Goal: Task Accomplishment & Management: Use online tool/utility

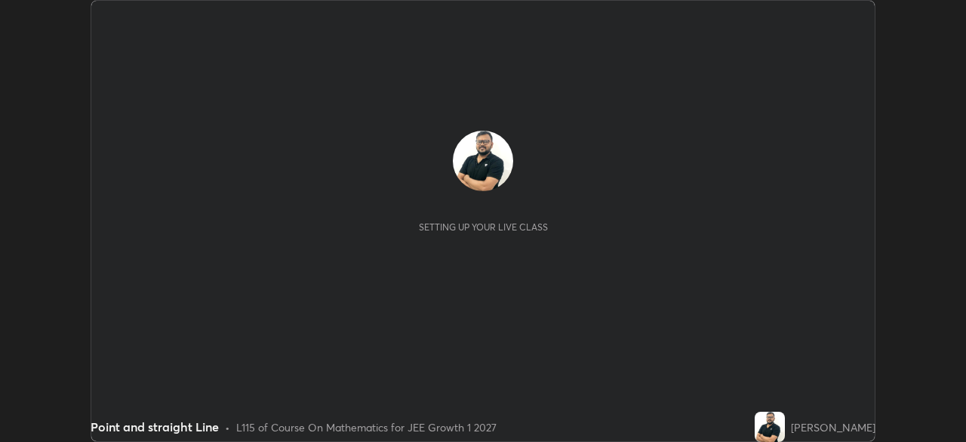
scroll to position [442, 966]
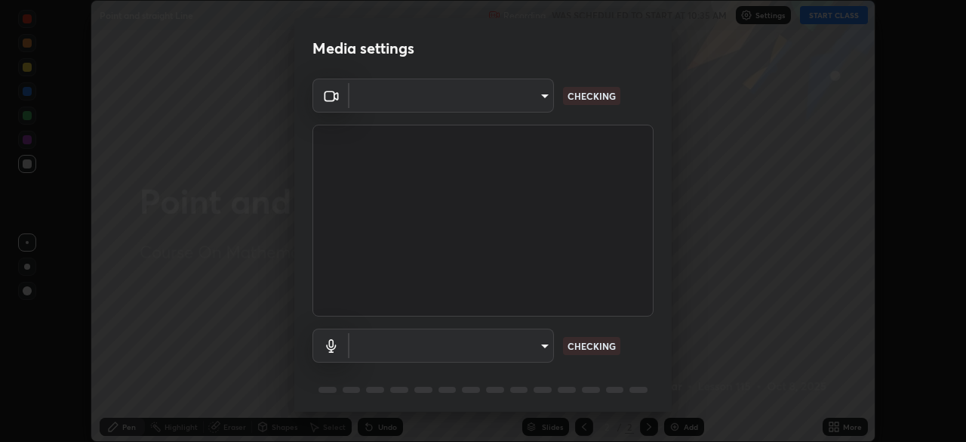
type input "6a58b21e3886260455e3a8f5b68a010b8d66c957dea9152d99a69134fe1af4a5"
click at [544, 346] on body "Erase all Point and straight Line Recording WAS SCHEDULED TO START AT 10:35 AM …" at bounding box center [483, 221] width 966 height 442
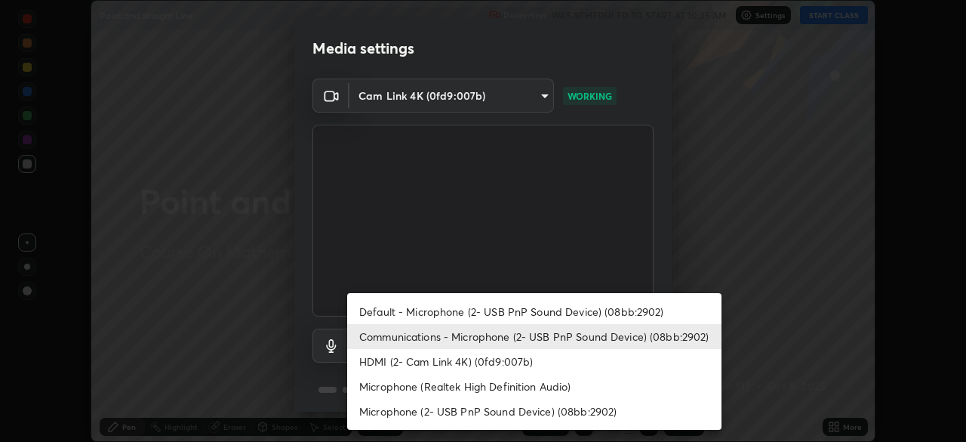
click at [556, 313] on li "Default - Microphone (2- USB PnP Sound Device) (08bb:2902)" at bounding box center [534, 311] width 374 height 25
type input "default"
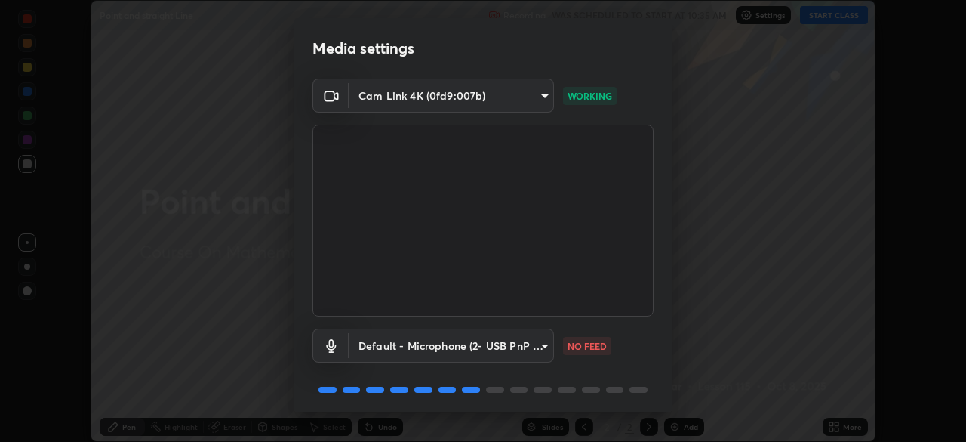
scroll to position [54, 0]
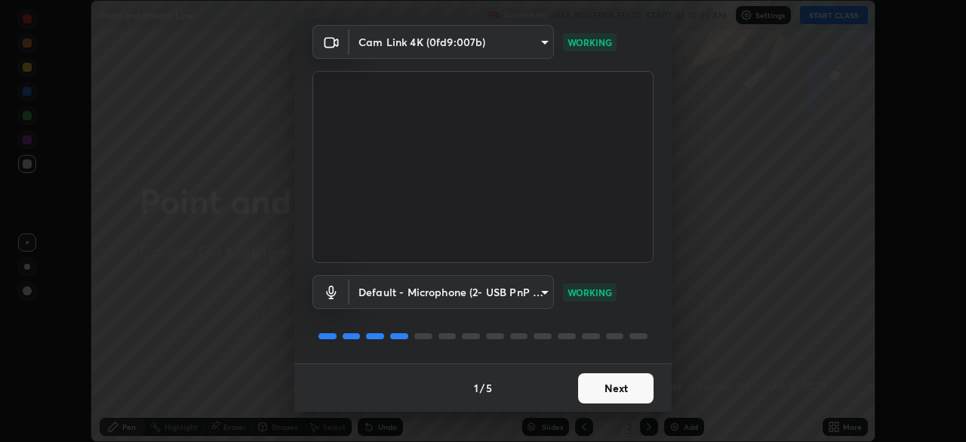
click at [605, 387] on button "Next" at bounding box center [615, 388] width 75 height 30
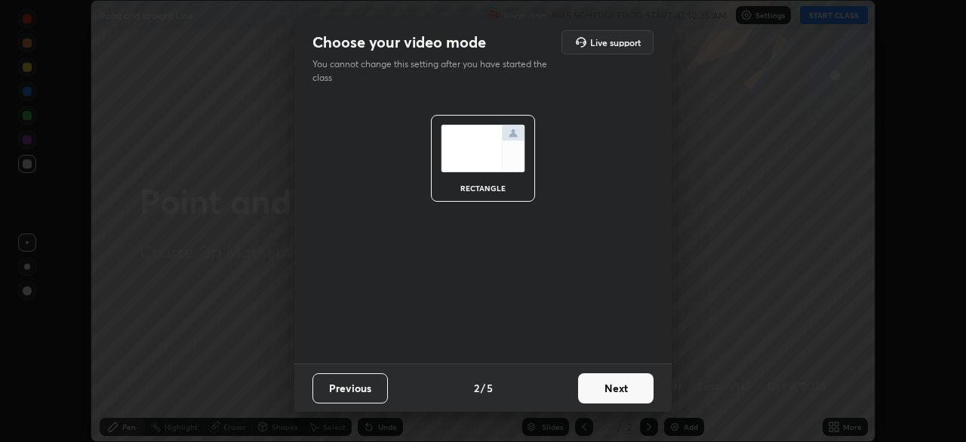
scroll to position [0, 0]
click at [626, 380] on button "Next" at bounding box center [615, 388] width 75 height 30
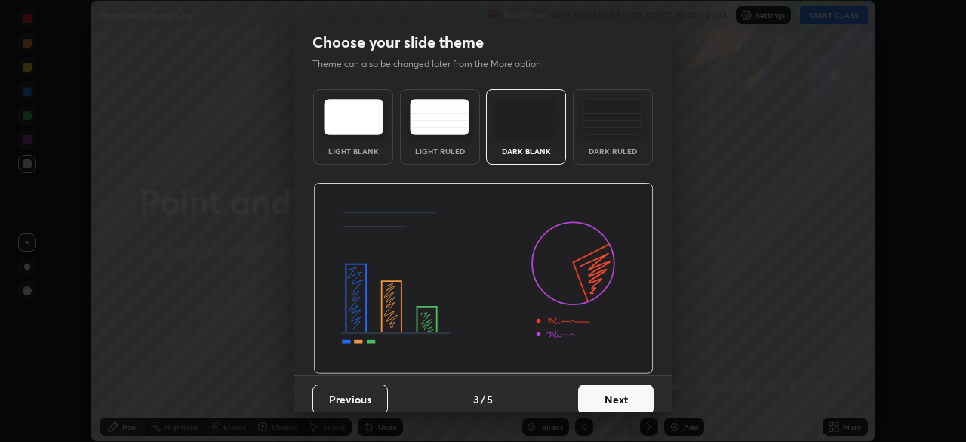
click at [622, 386] on button "Next" at bounding box center [615, 399] width 75 height 30
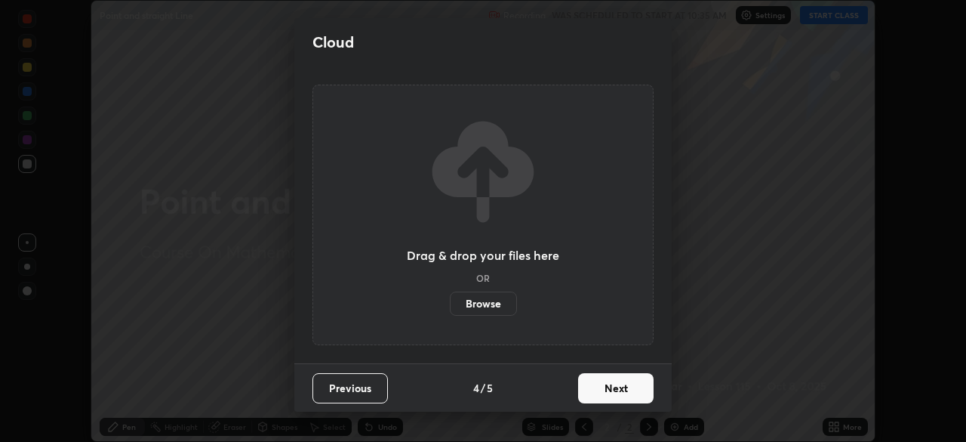
click at [619, 390] on button "Next" at bounding box center [615, 388] width 75 height 30
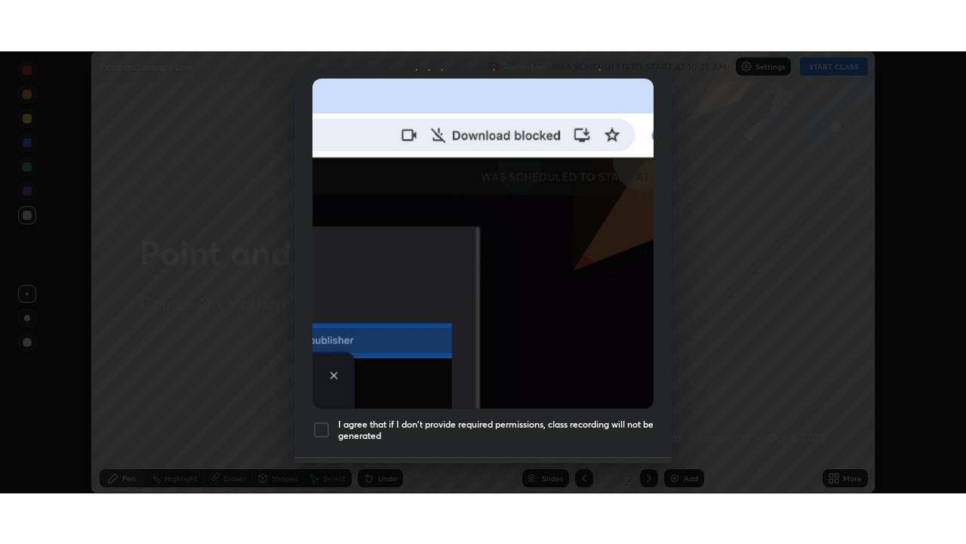
scroll to position [362, 0]
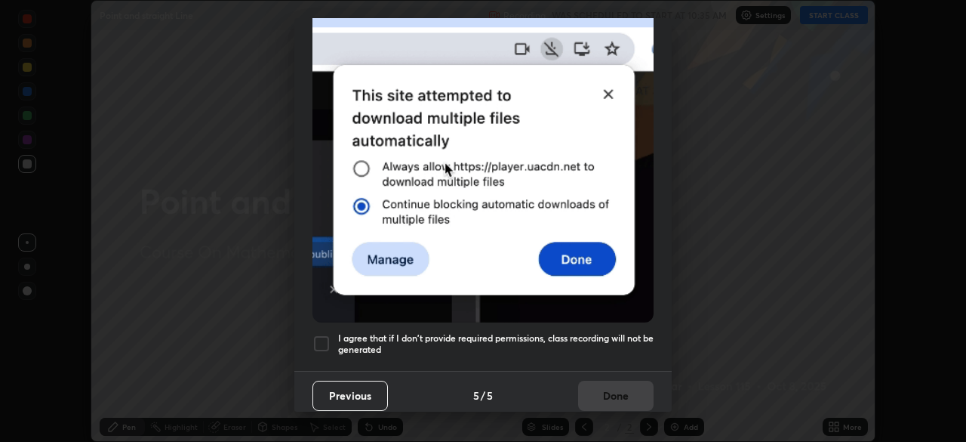
click at [324, 334] on div at bounding box center [322, 343] width 18 height 18
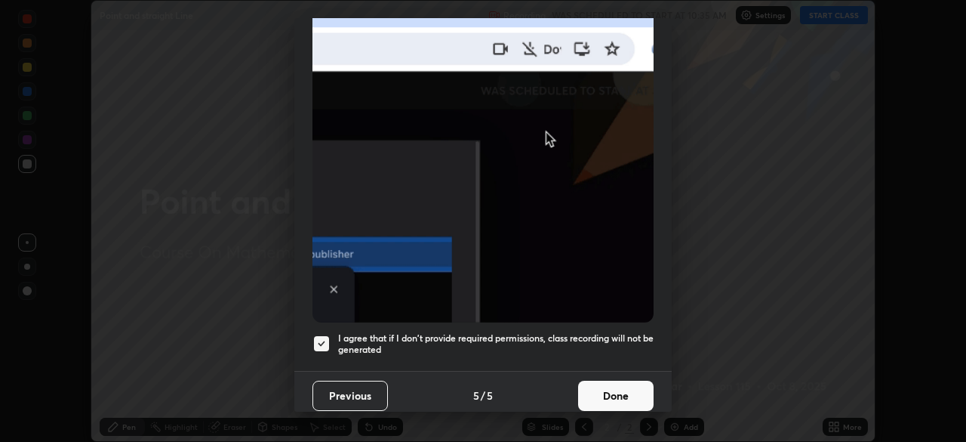
click at [593, 387] on button "Done" at bounding box center [615, 395] width 75 height 30
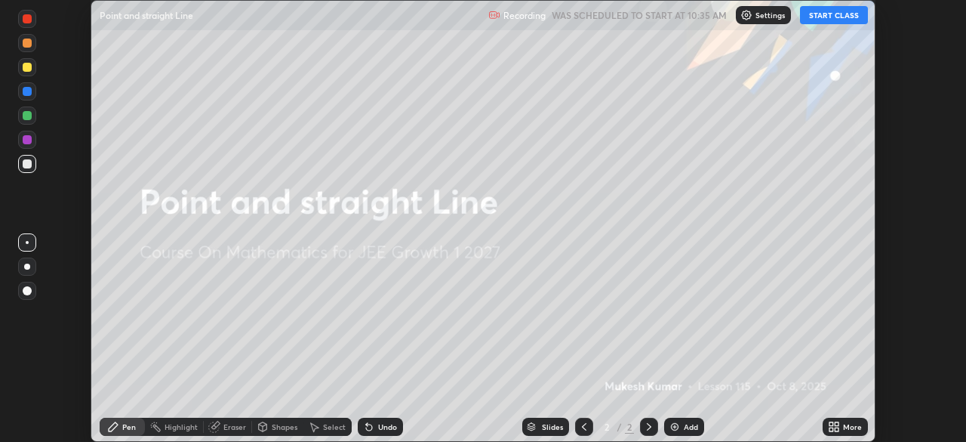
click at [821, 11] on button "START CLASS" at bounding box center [834, 15] width 68 height 18
click at [849, 423] on div "More" at bounding box center [852, 427] width 19 height 8
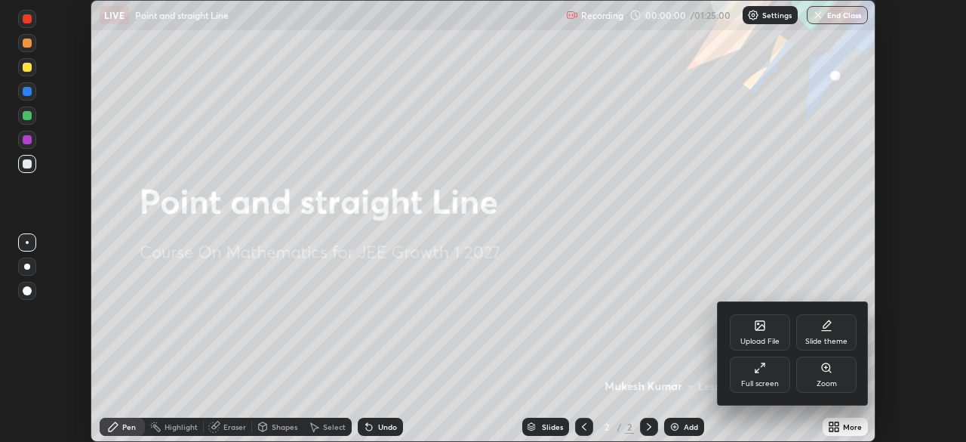
click at [747, 371] on div "Full screen" at bounding box center [760, 374] width 60 height 36
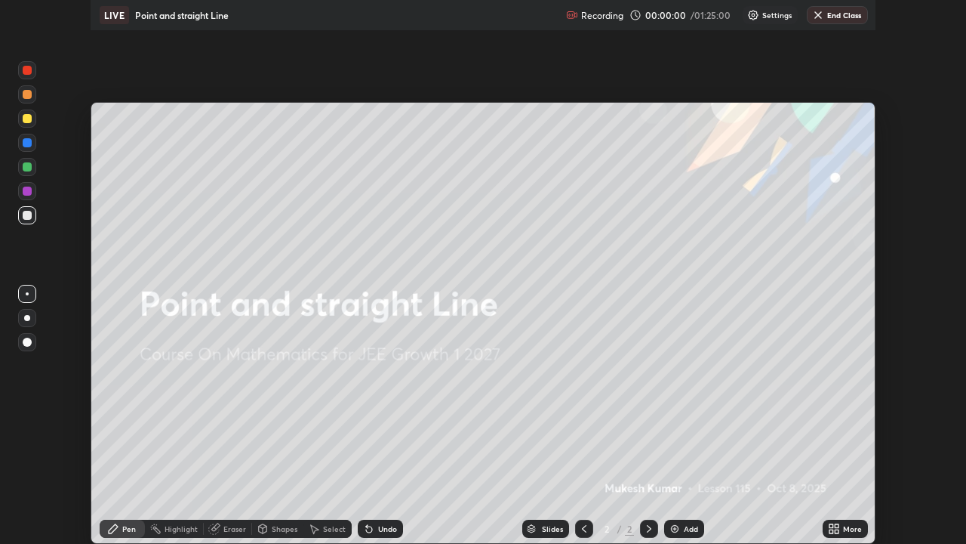
scroll to position [544, 966]
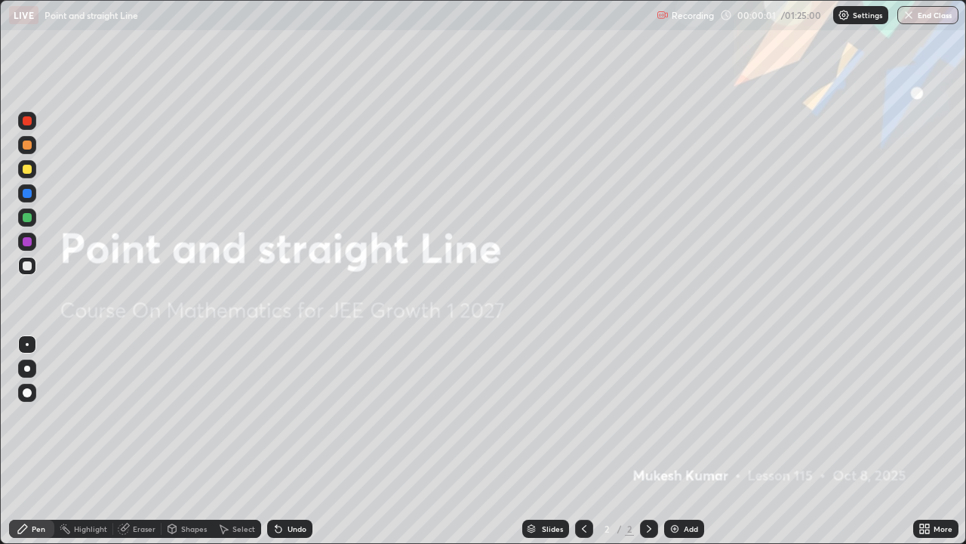
click at [647, 441] on icon at bounding box center [649, 528] width 12 height 12
click at [685, 441] on div "Add" at bounding box center [691, 529] width 14 height 8
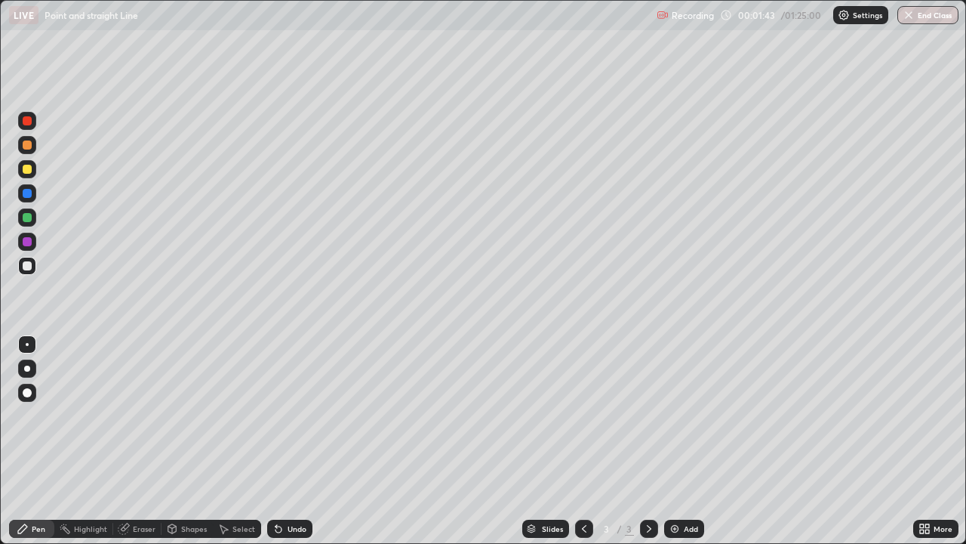
click at [28, 217] on div at bounding box center [27, 217] width 9 height 9
click at [26, 265] on div at bounding box center [27, 265] width 9 height 9
click at [29, 168] on div at bounding box center [27, 169] width 9 height 9
click at [298, 441] on div "Undo" at bounding box center [297, 529] width 19 height 8
click at [288, 441] on div "Undo" at bounding box center [297, 529] width 19 height 8
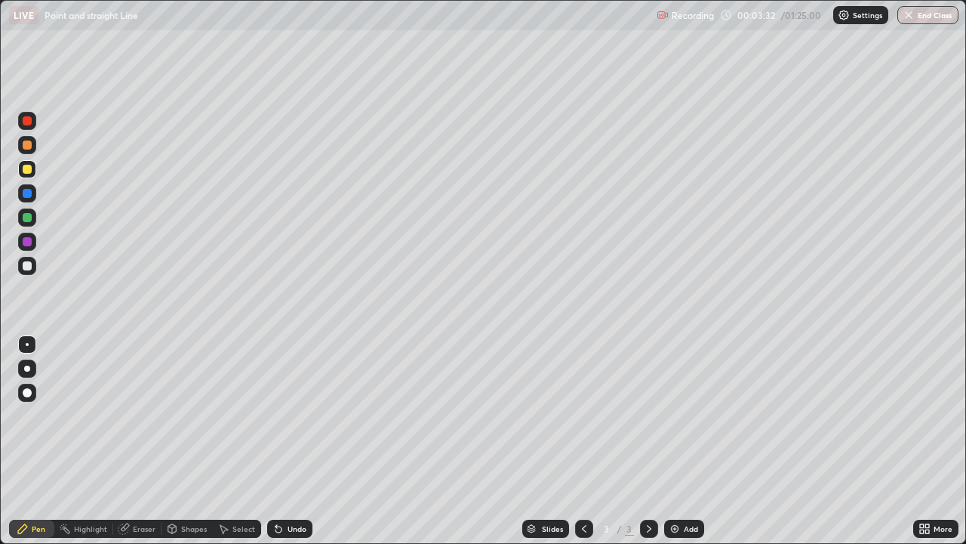
click at [277, 441] on icon at bounding box center [279, 529] width 6 height 6
click at [30, 265] on div at bounding box center [27, 265] width 9 height 9
click at [692, 441] on div "Add" at bounding box center [691, 529] width 14 height 8
click at [28, 122] on div at bounding box center [27, 120] width 9 height 9
click at [583, 441] on icon at bounding box center [584, 528] width 12 height 12
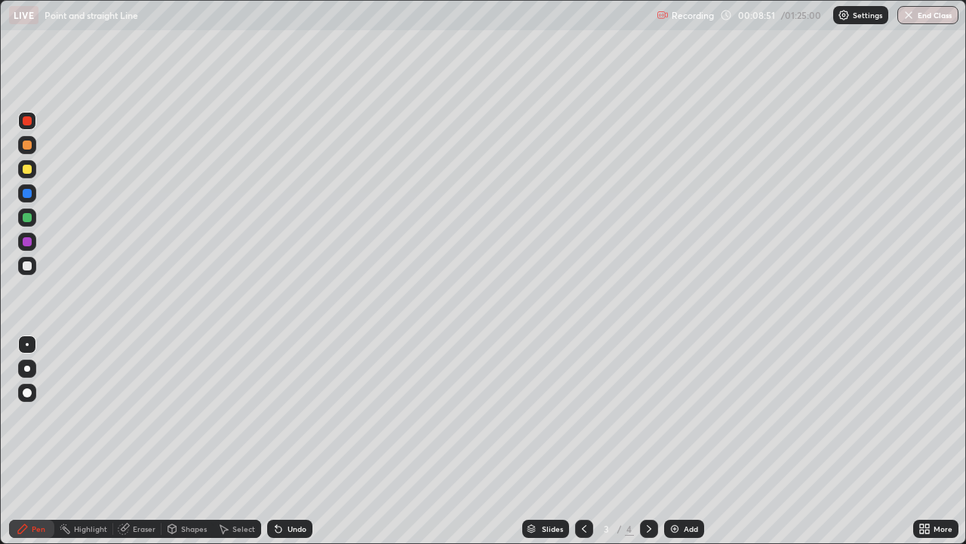
click at [29, 173] on div at bounding box center [27, 169] width 9 height 9
click at [654, 441] on div at bounding box center [649, 528] width 18 height 18
click at [192, 441] on div "Shapes" at bounding box center [194, 529] width 26 height 8
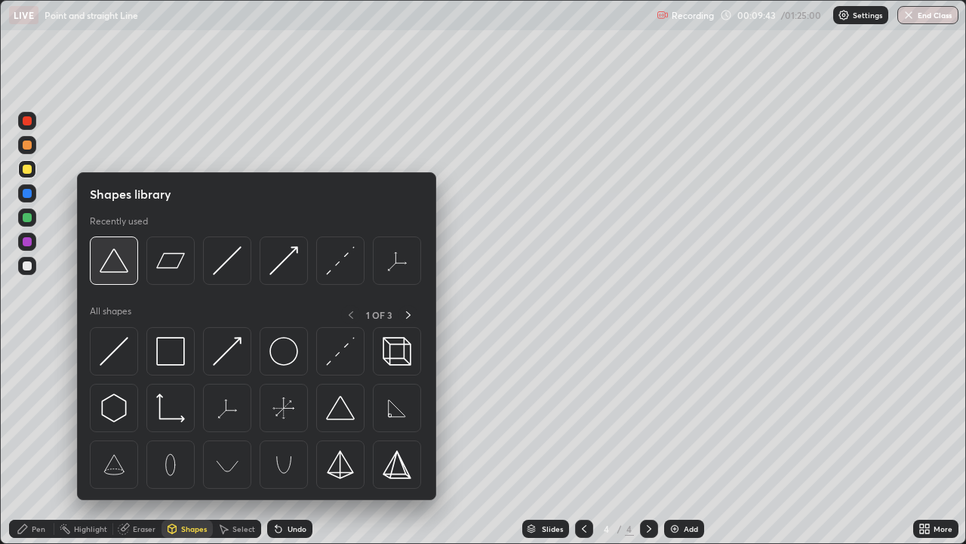
click at [118, 270] on img at bounding box center [114, 260] width 29 height 29
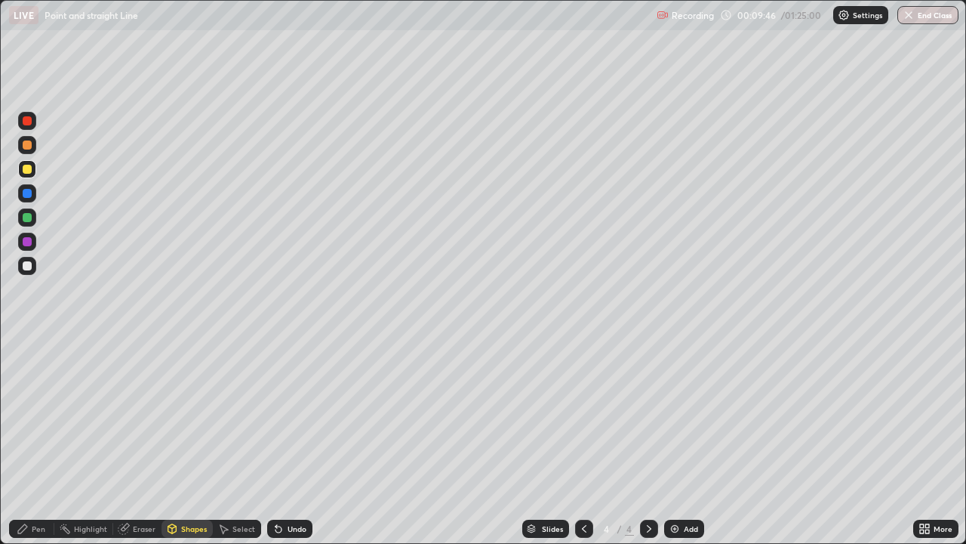
click at [38, 441] on div "Pen" at bounding box center [39, 529] width 14 height 8
click at [26, 266] on div at bounding box center [27, 265] width 9 height 9
click at [583, 441] on icon at bounding box center [584, 528] width 12 height 12
click at [648, 441] on icon at bounding box center [649, 528] width 12 height 12
click at [29, 217] on div at bounding box center [27, 217] width 9 height 9
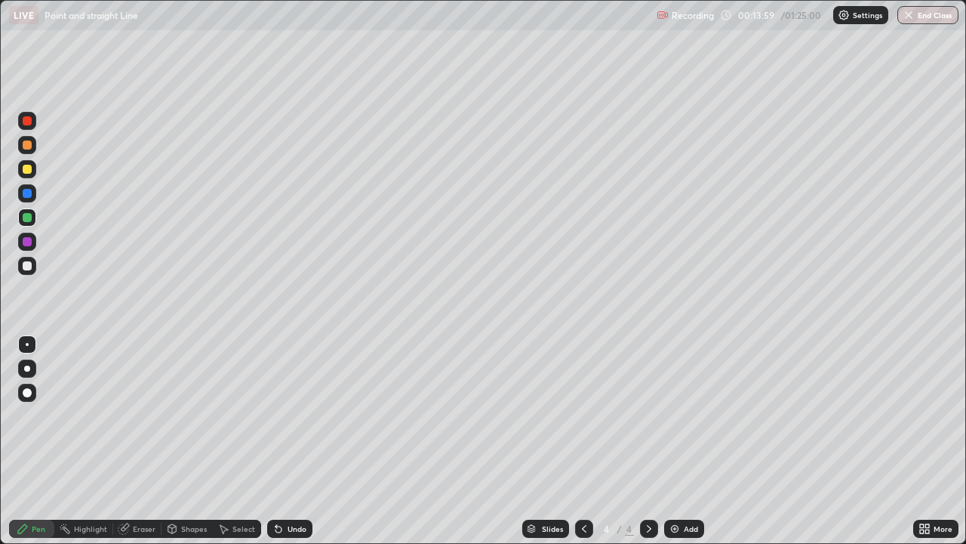
click at [685, 441] on div "Add" at bounding box center [691, 529] width 14 height 8
click at [30, 119] on div at bounding box center [27, 120] width 9 height 9
click at [27, 170] on div at bounding box center [27, 169] width 9 height 9
click at [29, 265] on div at bounding box center [27, 265] width 9 height 9
click at [27, 220] on div at bounding box center [27, 217] width 9 height 9
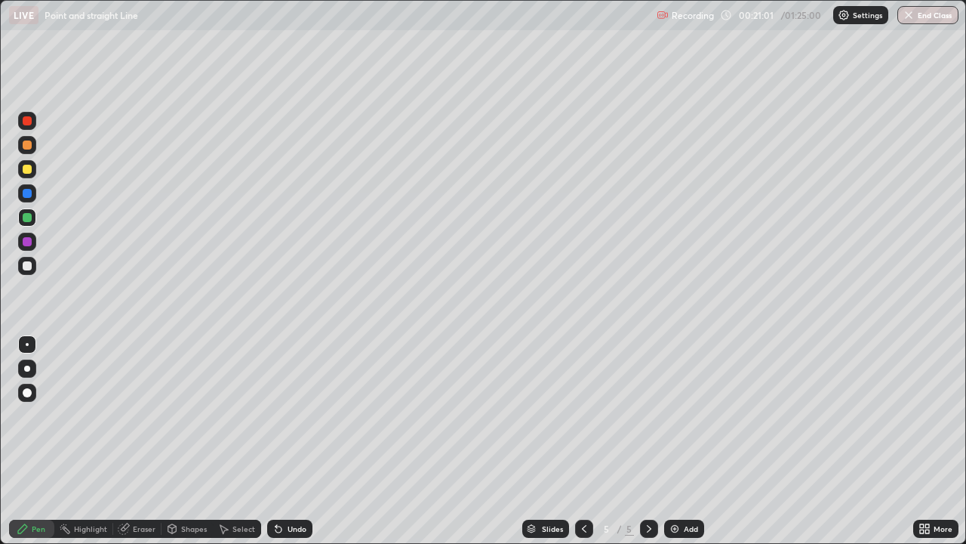
click at [648, 441] on icon at bounding box center [649, 528] width 12 height 12
click at [691, 441] on div "Add" at bounding box center [691, 529] width 14 height 8
click at [29, 171] on div at bounding box center [27, 169] width 9 height 9
click at [27, 266] on div at bounding box center [27, 265] width 9 height 9
click at [298, 441] on div "Undo" at bounding box center [297, 529] width 19 height 8
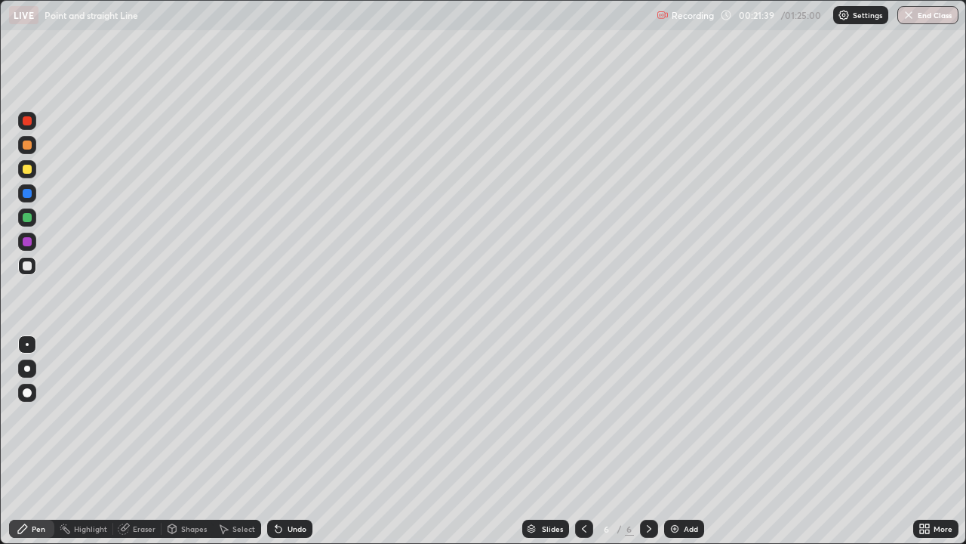
click at [293, 441] on div "Undo" at bounding box center [297, 529] width 19 height 8
click at [686, 441] on div "Add" at bounding box center [684, 528] width 40 height 18
click at [582, 441] on div at bounding box center [584, 528] width 18 height 18
click at [648, 441] on icon at bounding box center [649, 528] width 12 height 12
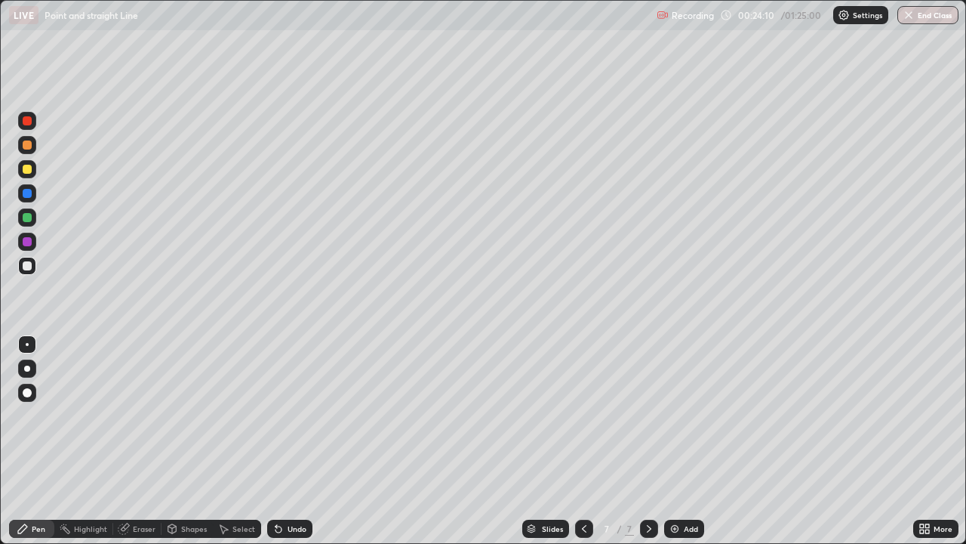
click at [582, 441] on div at bounding box center [584, 528] width 18 height 18
click at [28, 217] on div at bounding box center [27, 217] width 9 height 9
click at [29, 171] on div at bounding box center [27, 169] width 9 height 9
click at [648, 441] on icon at bounding box center [649, 528] width 12 height 12
click at [28, 266] on div at bounding box center [27, 265] width 9 height 9
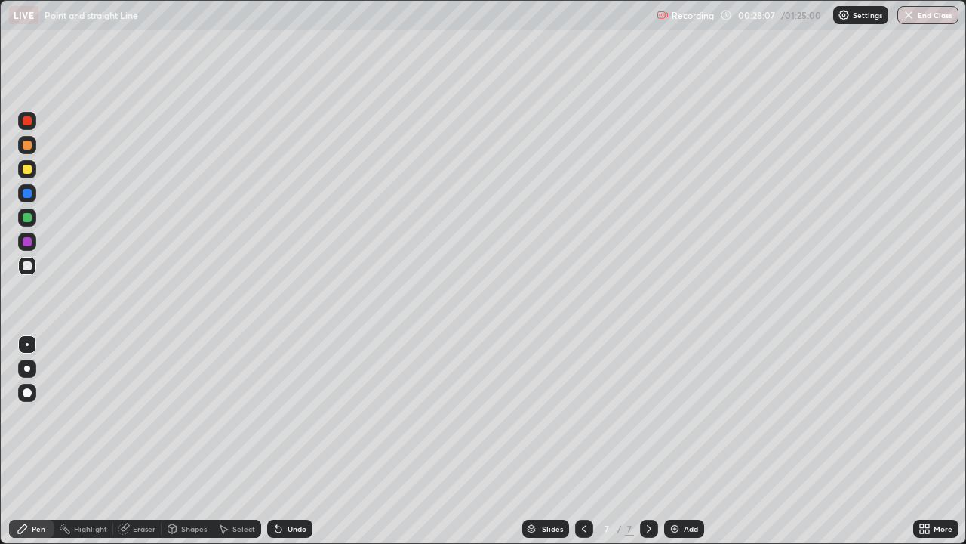
click at [148, 441] on div "Eraser" at bounding box center [144, 529] width 23 height 8
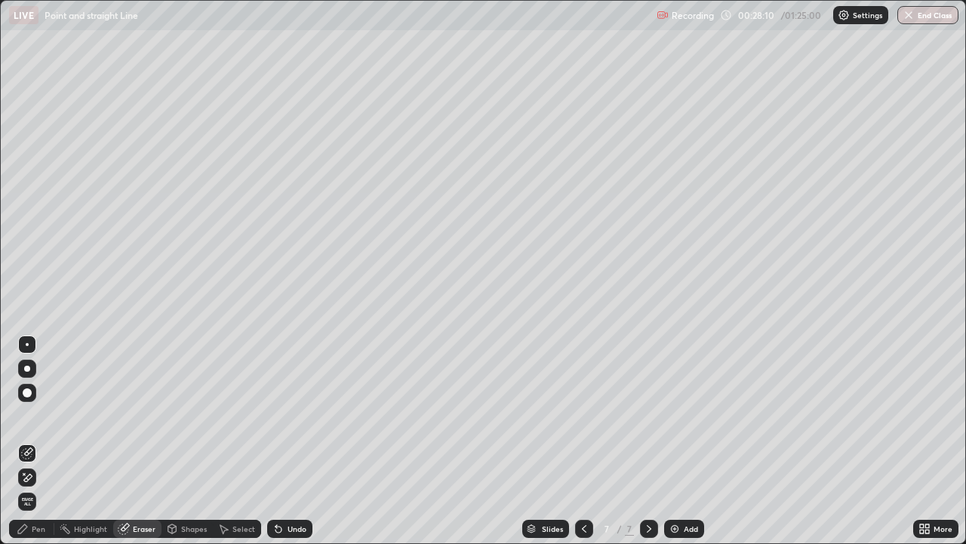
click at [41, 441] on div "Pen" at bounding box center [39, 529] width 14 height 8
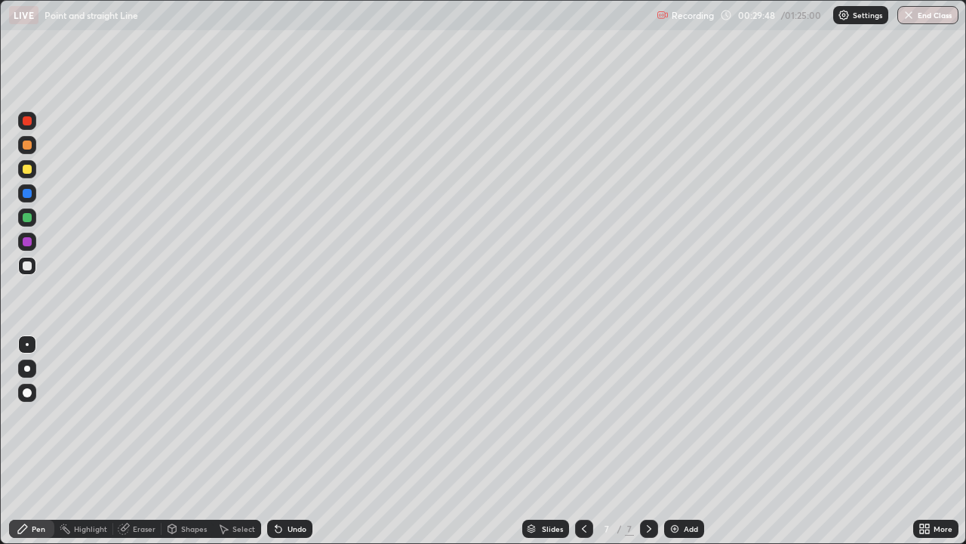
click at [29, 221] on div at bounding box center [27, 217] width 9 height 9
click at [696, 441] on div "Add" at bounding box center [684, 528] width 40 height 18
click at [27, 119] on div at bounding box center [27, 120] width 9 height 9
click at [28, 215] on div at bounding box center [27, 217] width 9 height 9
click at [293, 441] on div "Undo" at bounding box center [289, 528] width 45 height 18
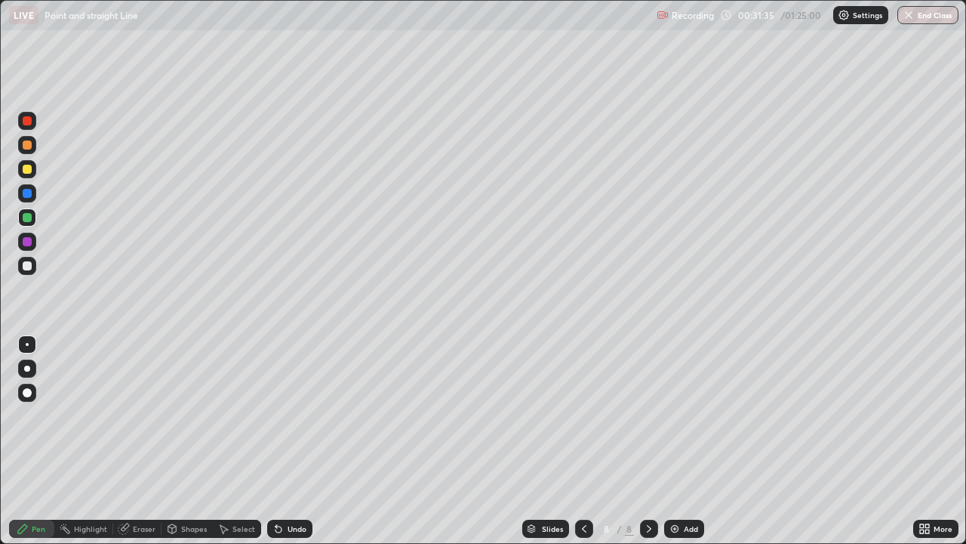
click at [285, 441] on div "Undo" at bounding box center [289, 528] width 45 height 18
click at [288, 441] on div "Undo" at bounding box center [297, 529] width 19 height 8
click at [28, 168] on div at bounding box center [27, 169] width 9 height 9
click at [291, 441] on div "Undo" at bounding box center [297, 529] width 19 height 8
click at [27, 218] on div at bounding box center [27, 217] width 9 height 9
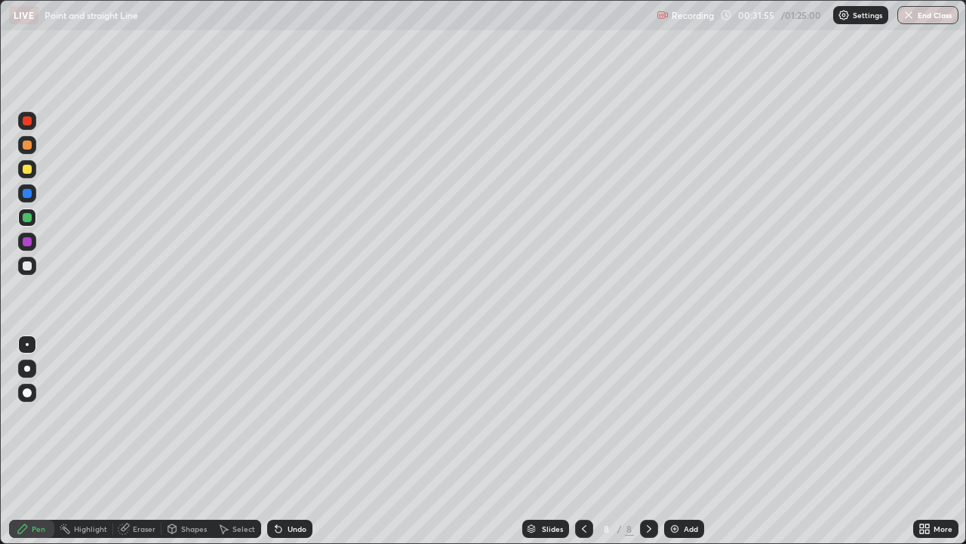
click at [294, 441] on div "Undo" at bounding box center [297, 529] width 19 height 8
click at [585, 441] on icon at bounding box center [584, 528] width 12 height 12
click at [647, 441] on icon at bounding box center [649, 528] width 12 height 12
click at [29, 265] on div at bounding box center [27, 265] width 9 height 9
click at [679, 441] on img at bounding box center [675, 528] width 12 height 12
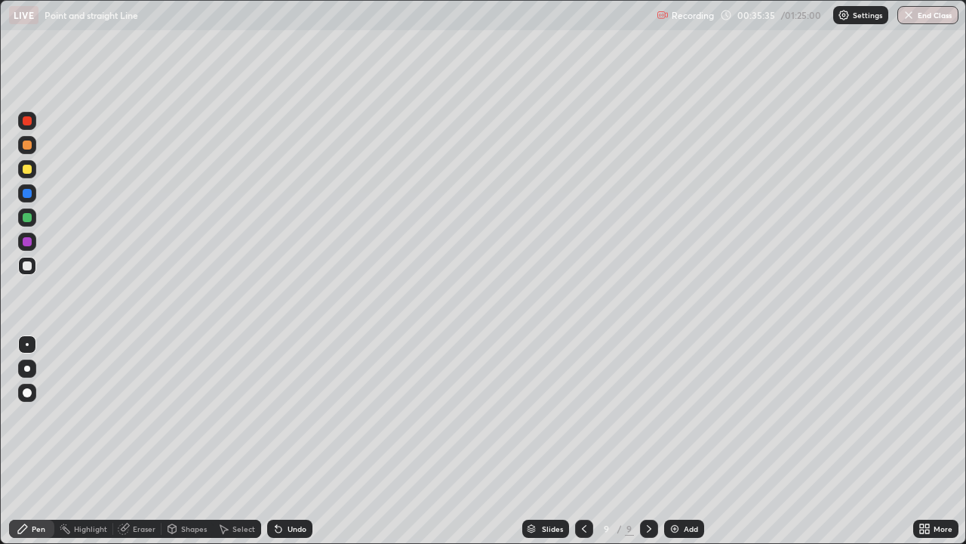
click at [582, 441] on icon at bounding box center [584, 528] width 12 height 12
click at [288, 441] on div "Undo" at bounding box center [297, 529] width 19 height 8
click at [28, 217] on div at bounding box center [27, 217] width 9 height 9
click at [648, 441] on icon at bounding box center [649, 528] width 12 height 12
click at [27, 168] on div at bounding box center [27, 169] width 9 height 9
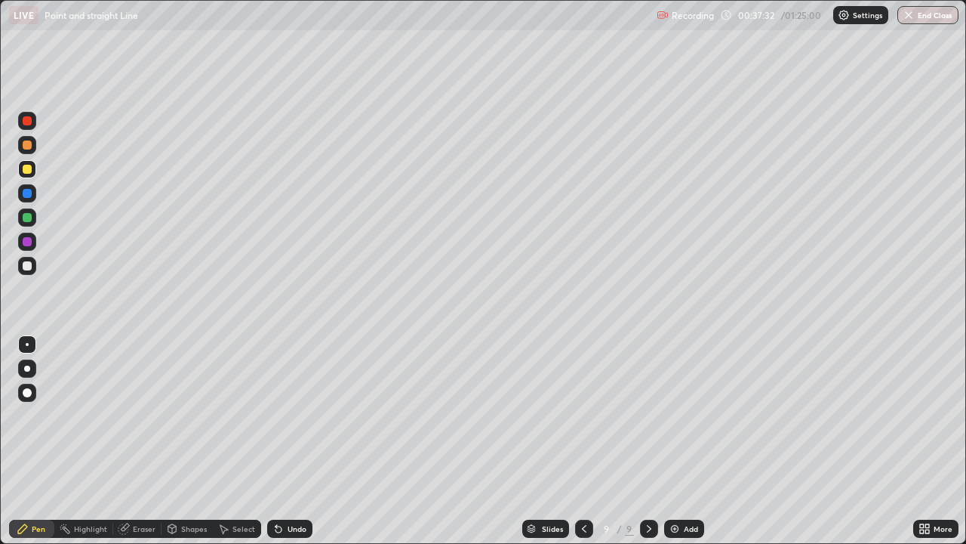
click at [29, 216] on div at bounding box center [27, 217] width 9 height 9
click at [288, 441] on div "Undo" at bounding box center [297, 529] width 19 height 8
click at [33, 264] on div at bounding box center [27, 266] width 18 height 18
click at [584, 441] on icon at bounding box center [584, 528] width 12 height 12
click at [649, 441] on icon at bounding box center [649, 528] width 12 height 12
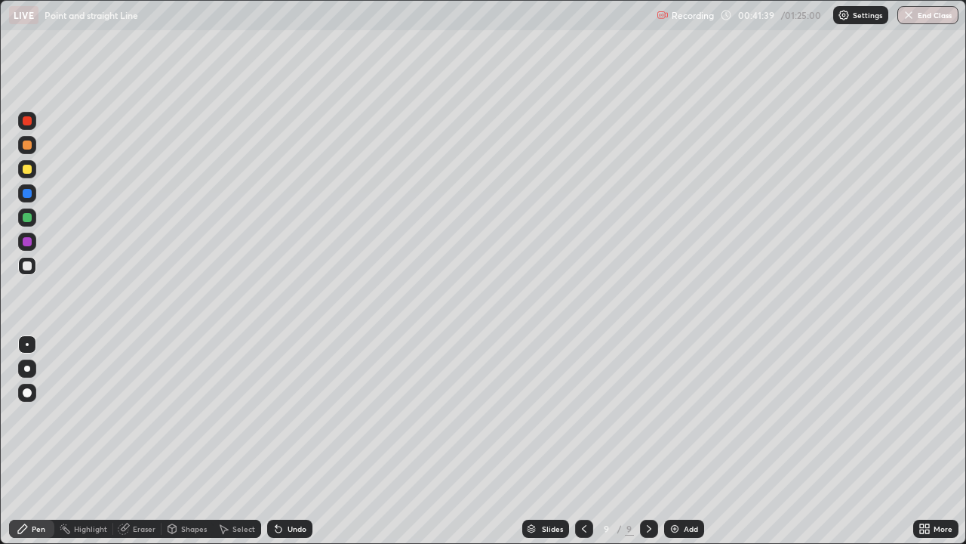
click at [583, 441] on icon at bounding box center [584, 528] width 12 height 12
click at [648, 441] on icon at bounding box center [649, 528] width 12 height 12
click at [582, 441] on icon at bounding box center [584, 528] width 12 height 12
click at [26, 169] on div at bounding box center [27, 169] width 9 height 9
click at [143, 441] on div "Eraser" at bounding box center [144, 529] width 23 height 8
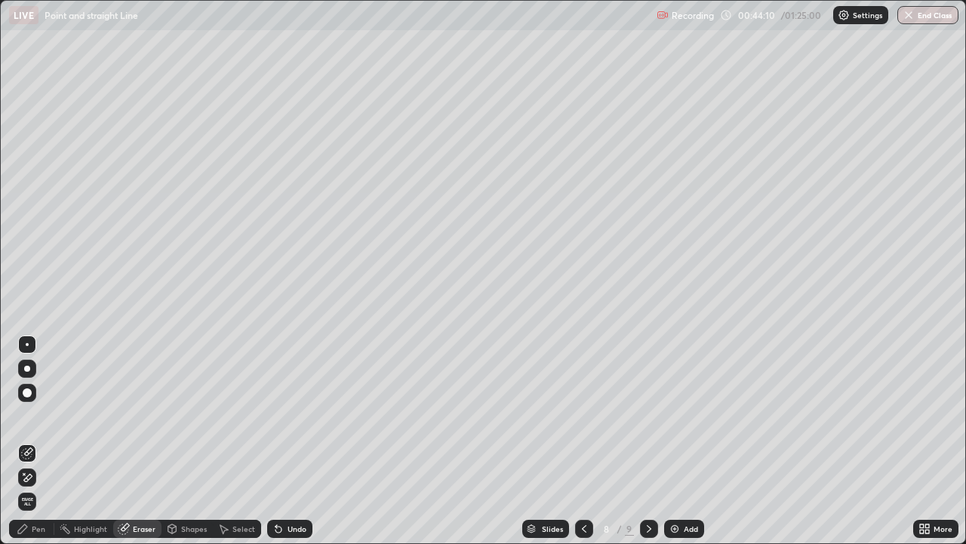
click at [38, 441] on div "Pen" at bounding box center [39, 529] width 14 height 8
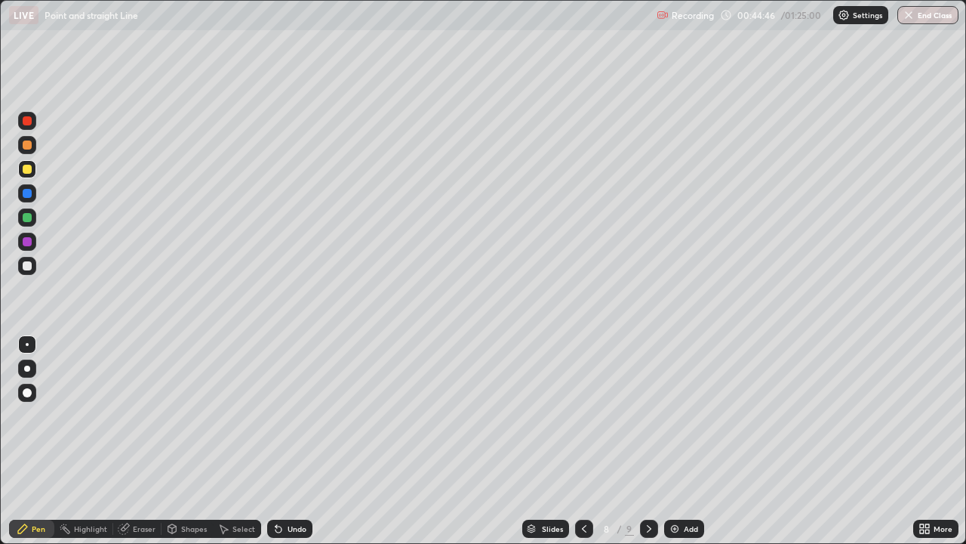
click at [647, 441] on icon at bounding box center [649, 528] width 12 height 12
click at [581, 441] on icon at bounding box center [584, 528] width 12 height 12
click at [648, 441] on icon at bounding box center [649, 528] width 12 height 12
click at [681, 441] on div "Add" at bounding box center [684, 528] width 40 height 18
click at [30, 215] on div at bounding box center [27, 217] width 9 height 9
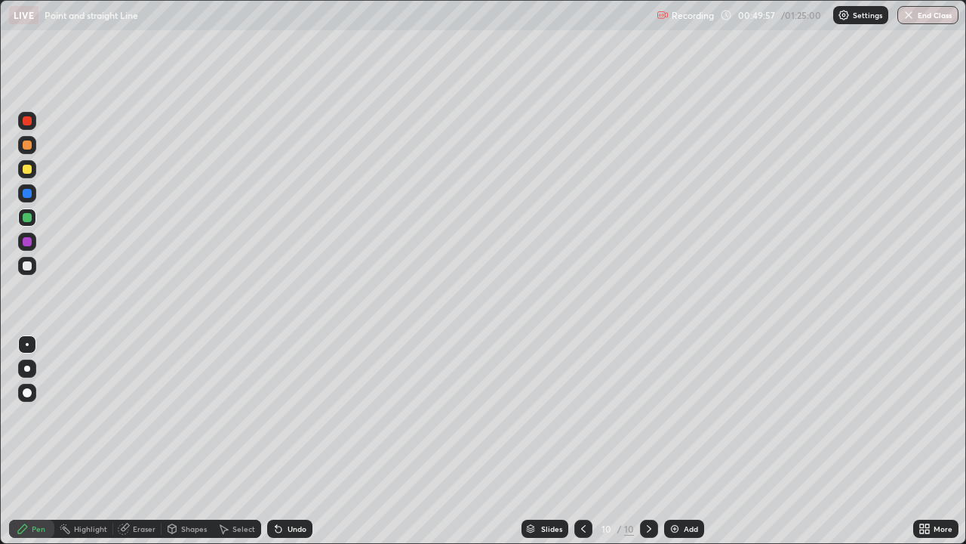
click at [29, 266] on div at bounding box center [27, 265] width 9 height 9
click at [34, 169] on div at bounding box center [27, 169] width 18 height 18
click at [648, 441] on icon at bounding box center [649, 528] width 12 height 12
click at [684, 441] on div "Add" at bounding box center [691, 529] width 14 height 8
click at [24, 119] on div at bounding box center [27, 120] width 9 height 9
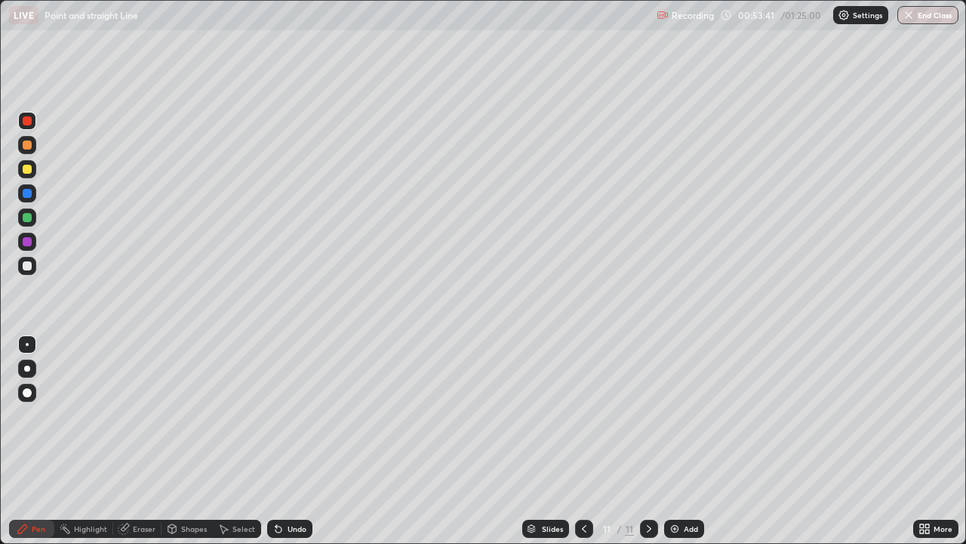
click at [28, 170] on div at bounding box center [27, 169] width 9 height 9
click at [28, 266] on div at bounding box center [27, 265] width 9 height 9
click at [30, 193] on div at bounding box center [27, 193] width 9 height 9
click at [30, 166] on div at bounding box center [27, 169] width 9 height 9
click at [151, 441] on div "Eraser" at bounding box center [137, 528] width 48 height 18
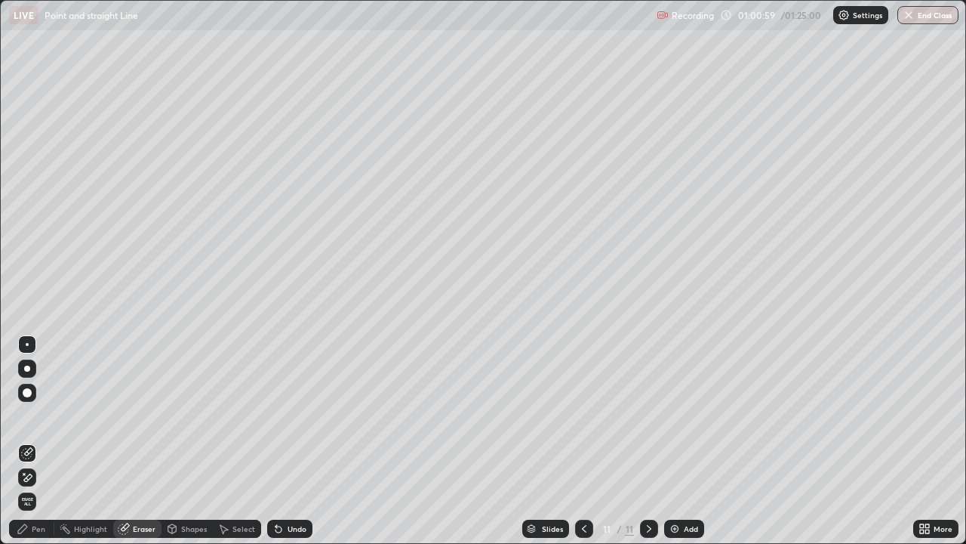
click at [46, 441] on div "Pen" at bounding box center [31, 528] width 45 height 18
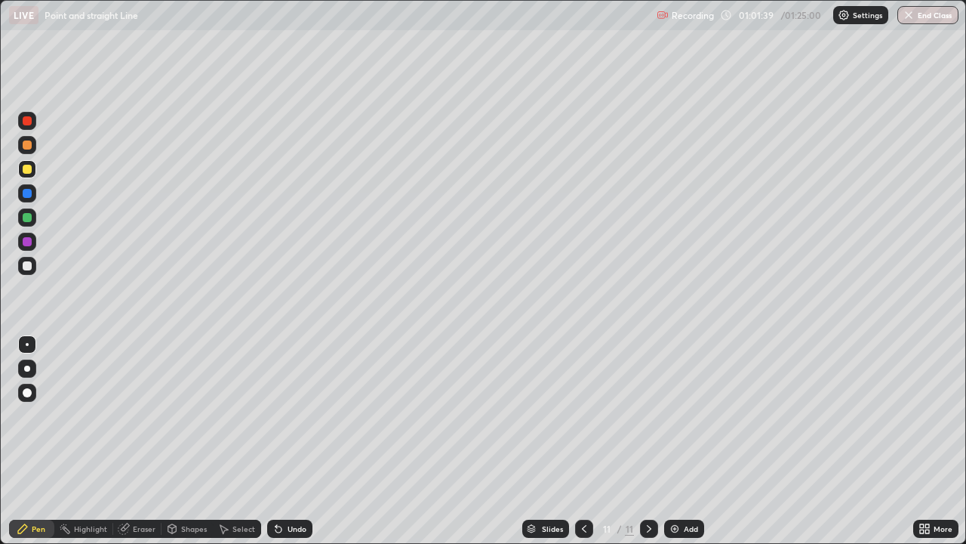
click at [26, 217] on div at bounding box center [27, 217] width 9 height 9
click at [683, 441] on div "Add" at bounding box center [684, 528] width 40 height 18
click at [29, 263] on div at bounding box center [27, 265] width 9 height 9
click at [31, 170] on div at bounding box center [27, 169] width 9 height 9
click at [30, 263] on div at bounding box center [27, 265] width 9 height 9
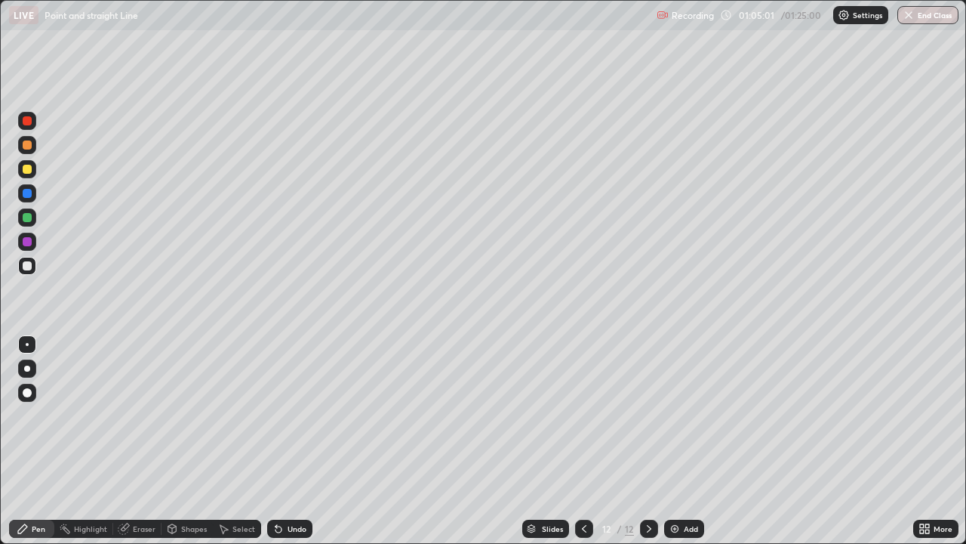
click at [29, 168] on div at bounding box center [27, 169] width 9 height 9
click at [32, 265] on div at bounding box center [27, 266] width 18 height 18
click at [299, 441] on div "Undo" at bounding box center [297, 529] width 19 height 8
click at [295, 441] on div "Undo" at bounding box center [297, 529] width 19 height 8
click at [30, 166] on div at bounding box center [27, 169] width 9 height 9
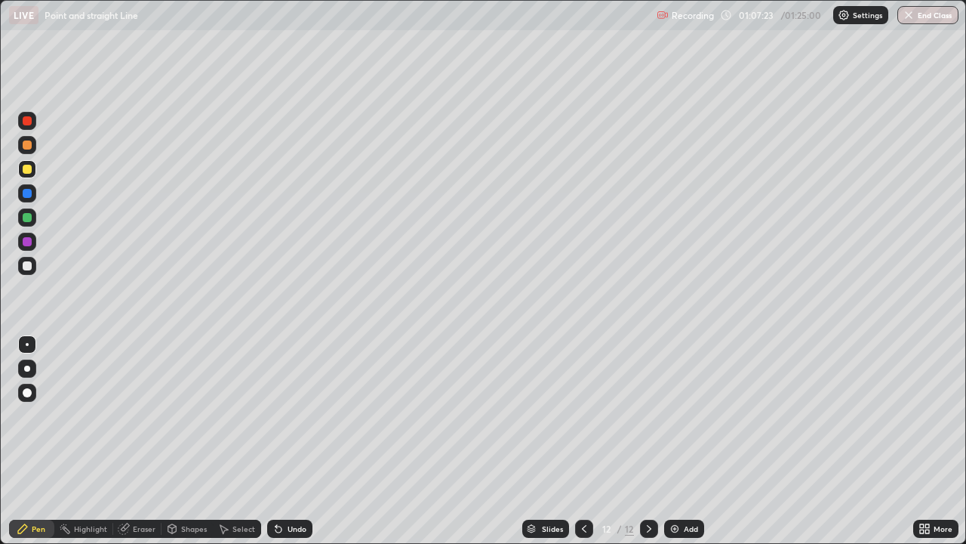
click at [288, 441] on div "Undo" at bounding box center [297, 529] width 19 height 8
click at [22, 193] on div at bounding box center [27, 193] width 18 height 18
click at [29, 266] on div at bounding box center [27, 265] width 9 height 9
click at [648, 441] on icon at bounding box center [649, 528] width 12 height 12
click at [683, 441] on div "Add" at bounding box center [684, 528] width 40 height 18
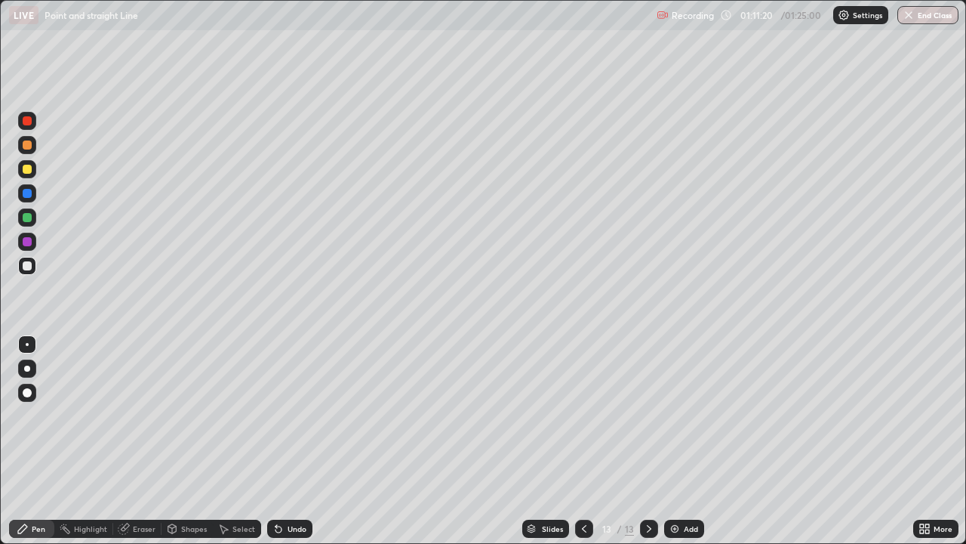
click at [282, 441] on div "Undo" at bounding box center [289, 528] width 45 height 18
click at [292, 441] on div "Undo" at bounding box center [297, 529] width 19 height 8
click at [297, 441] on div "Undo" at bounding box center [289, 528] width 45 height 18
click at [27, 170] on div at bounding box center [27, 169] width 9 height 9
click at [26, 263] on div at bounding box center [27, 265] width 9 height 9
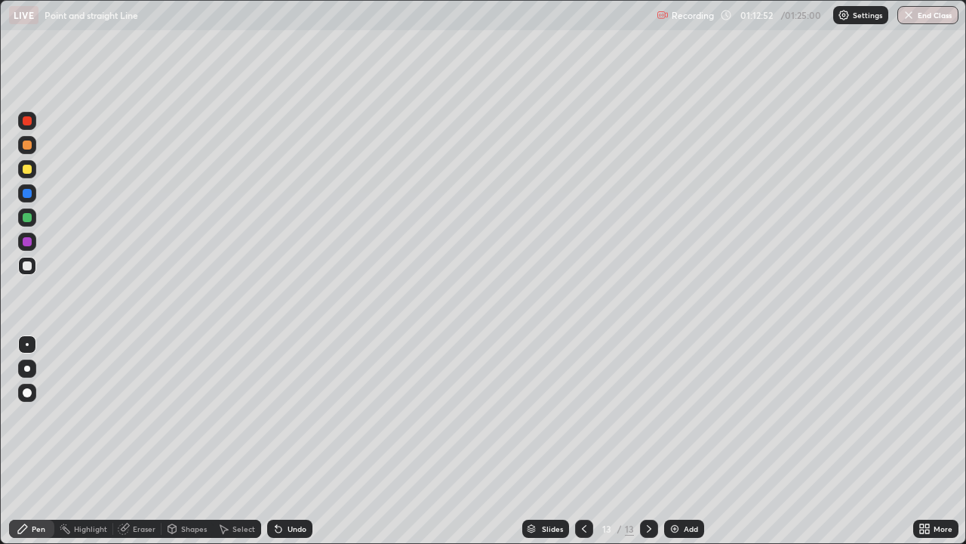
click at [288, 441] on div "Undo" at bounding box center [297, 529] width 19 height 8
click at [289, 441] on div "Undo" at bounding box center [297, 529] width 19 height 8
click at [30, 170] on div at bounding box center [27, 169] width 9 height 9
click at [28, 265] on div at bounding box center [27, 265] width 9 height 9
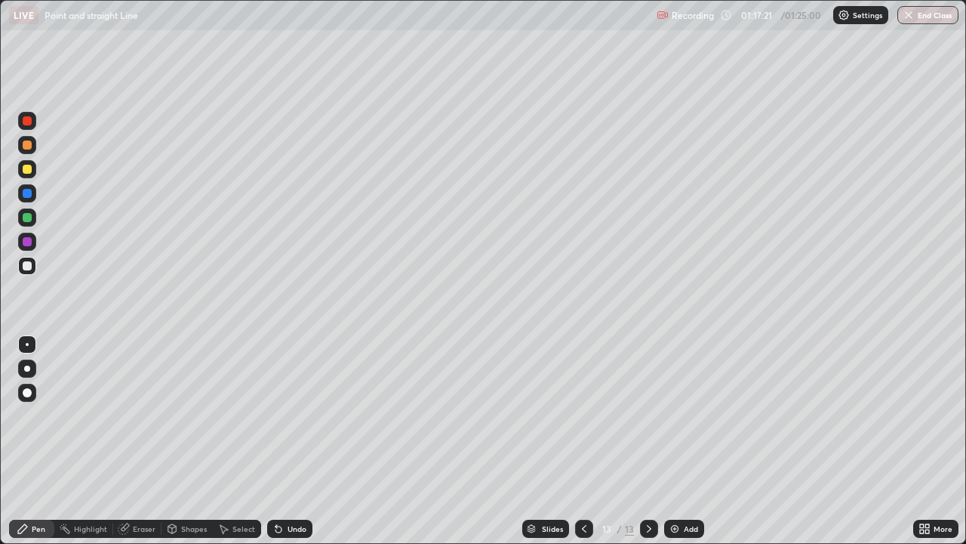
click at [297, 441] on div "Undo" at bounding box center [297, 529] width 19 height 8
click at [692, 441] on div "Add" at bounding box center [684, 528] width 40 height 18
click at [28, 266] on div at bounding box center [27, 265] width 9 height 9
click at [29, 214] on div at bounding box center [27, 217] width 9 height 9
click at [920, 22] on button "End Class" at bounding box center [929, 15] width 60 height 18
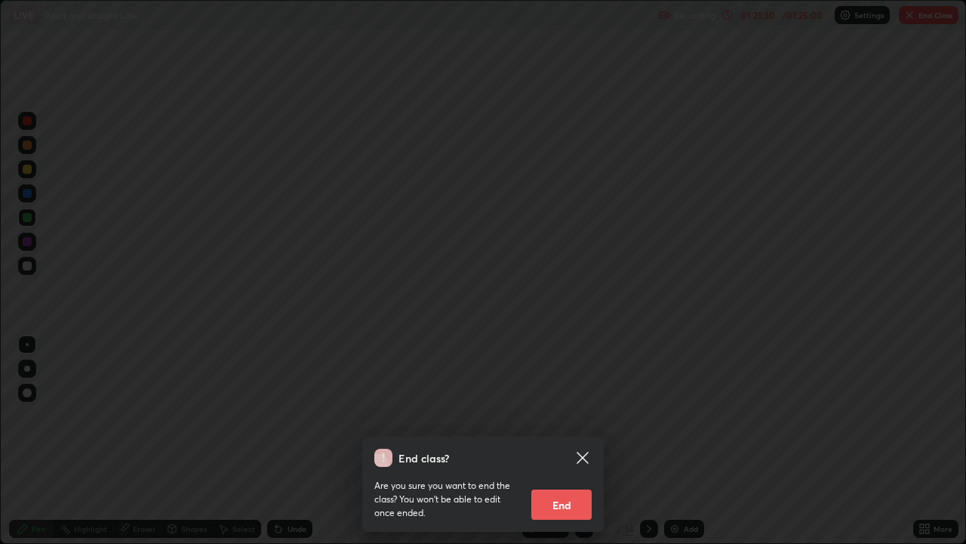
click at [565, 441] on button "End" at bounding box center [561, 504] width 60 height 30
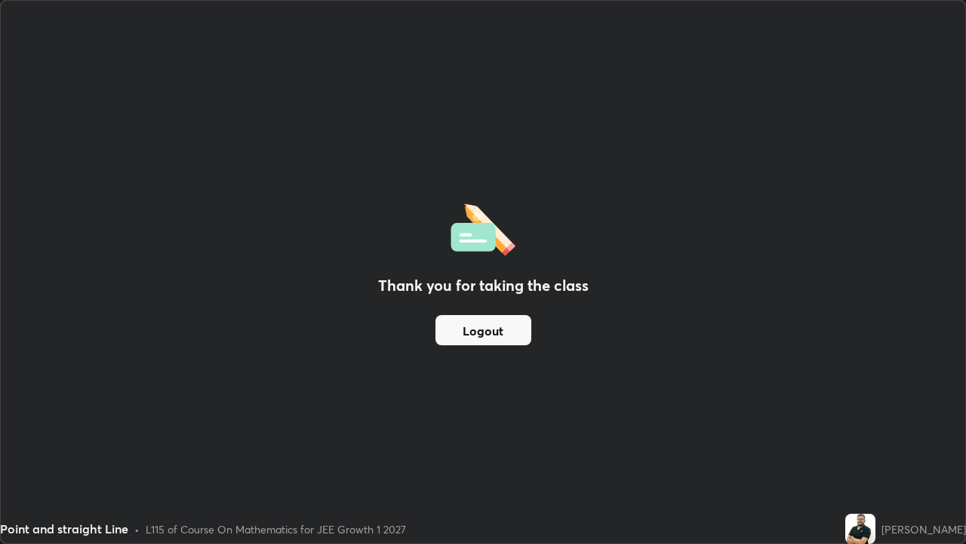
click at [498, 325] on button "Logout" at bounding box center [484, 330] width 96 height 30
